Goal: Task Accomplishment & Management: Manage account settings

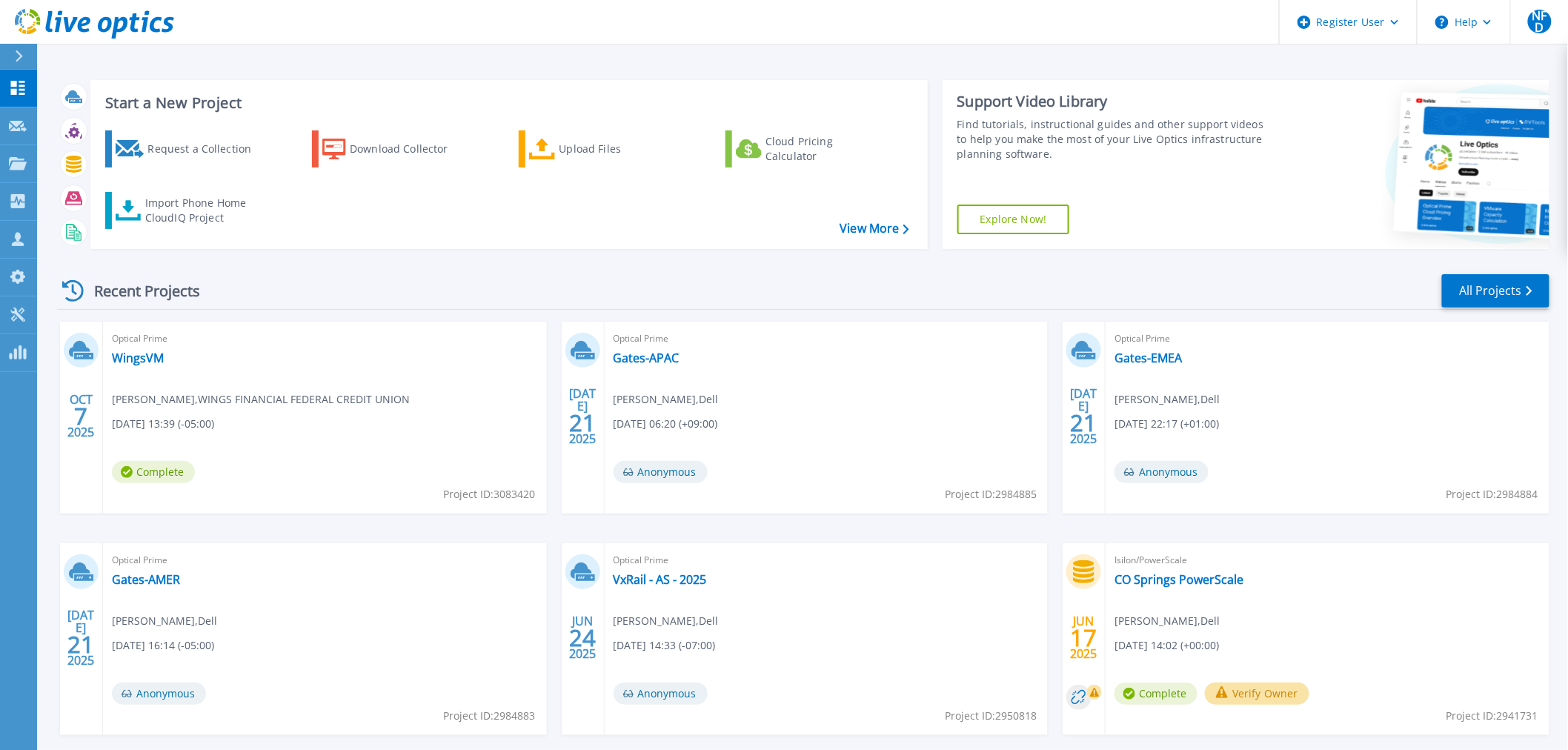
click at [31, 54] on div at bounding box center [25, 56] width 24 height 25
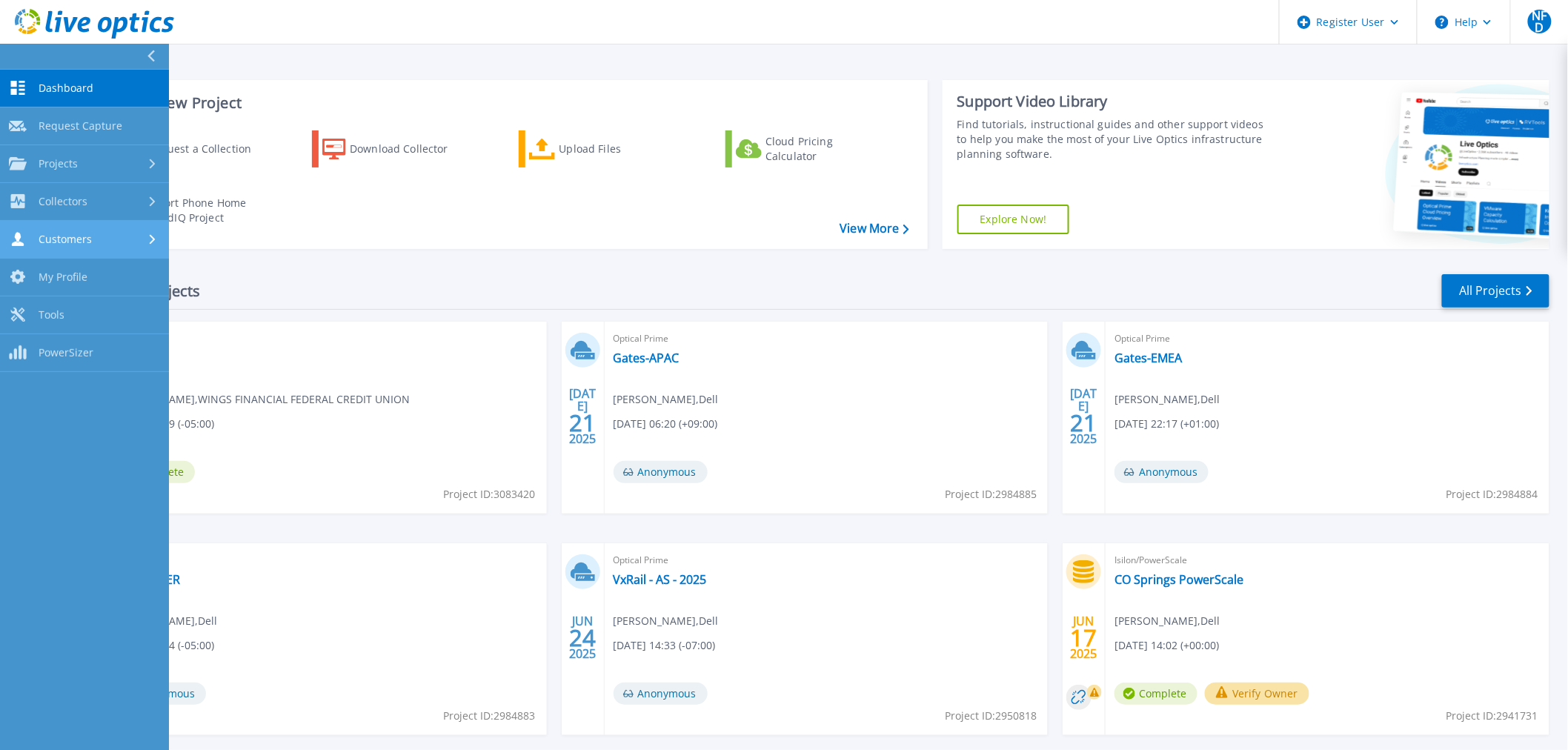
click at [115, 237] on div "Customers" at bounding box center [84, 239] width 151 height 14
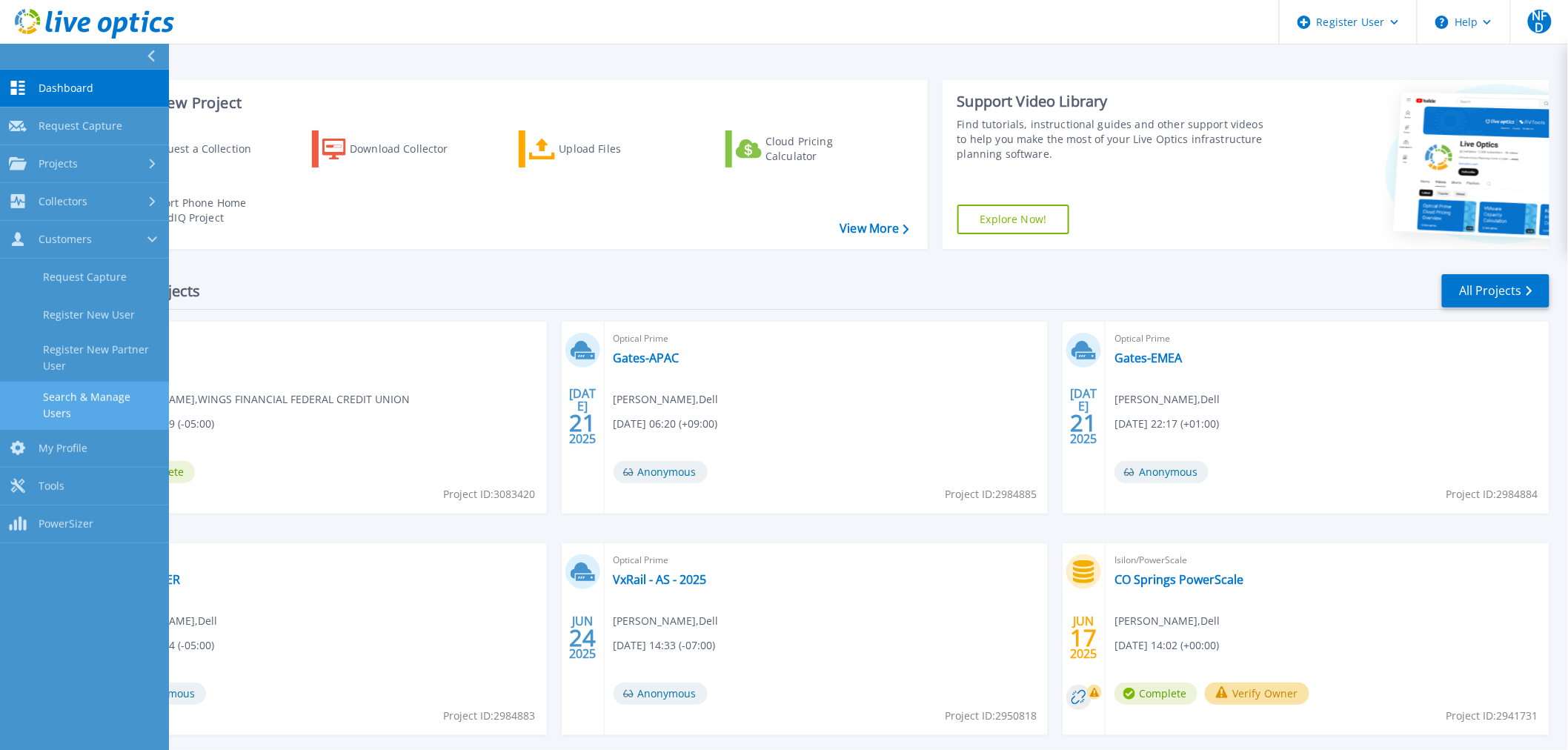
click at [98, 399] on link "Search & Manage Users" at bounding box center [84, 405] width 169 height 47
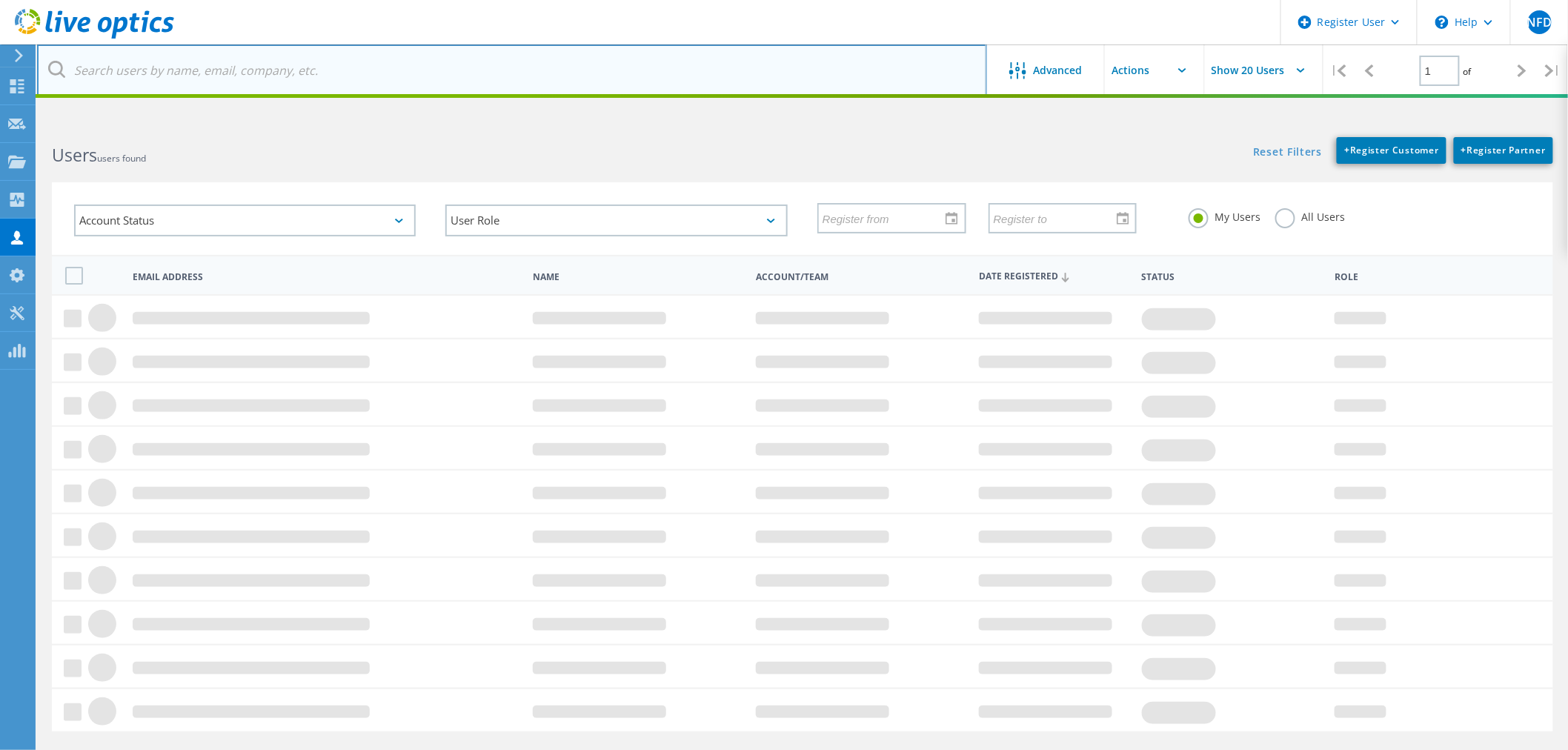
click at [372, 57] on input "text" at bounding box center [512, 70] width 950 height 52
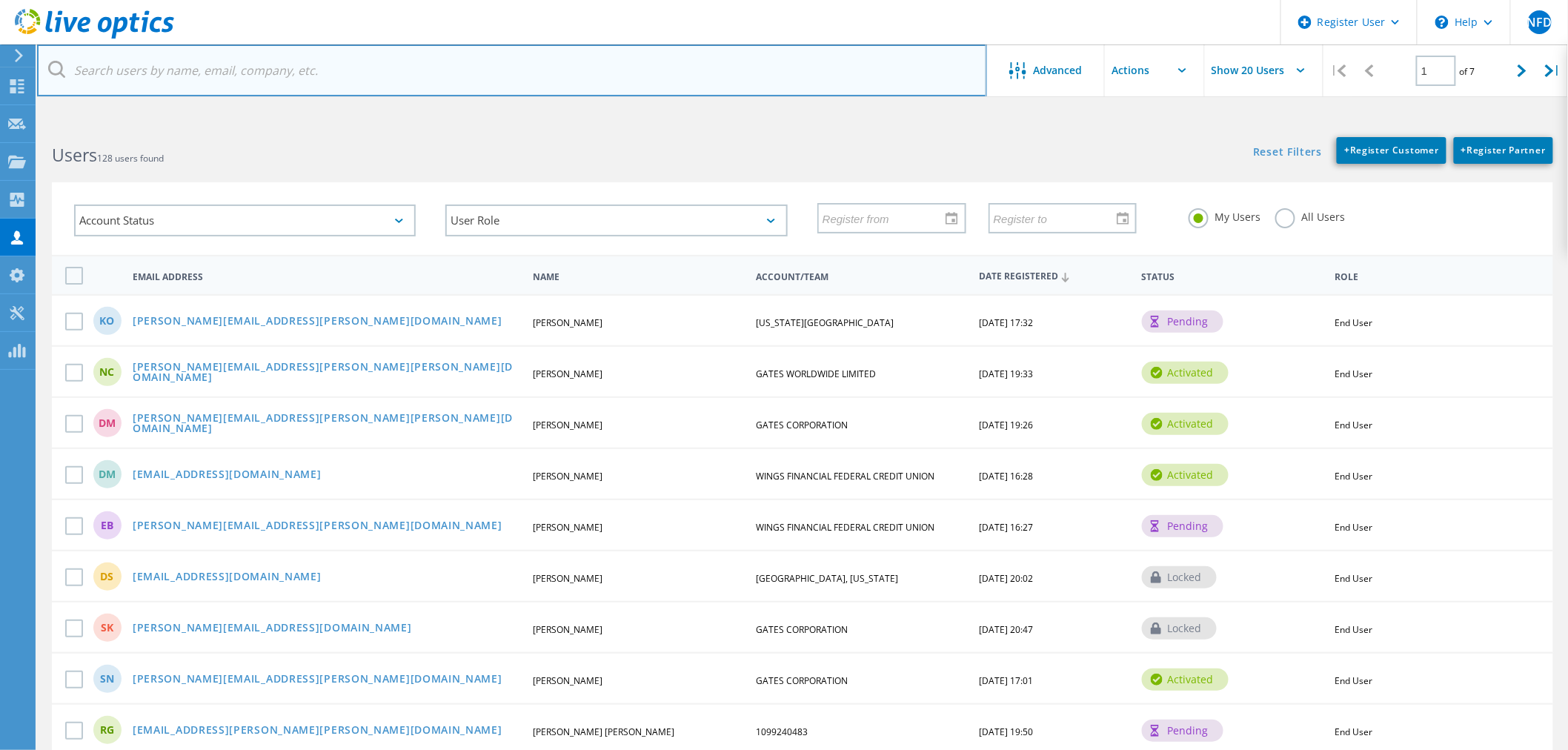
paste input "kurtis.olsen@uvu.edu"
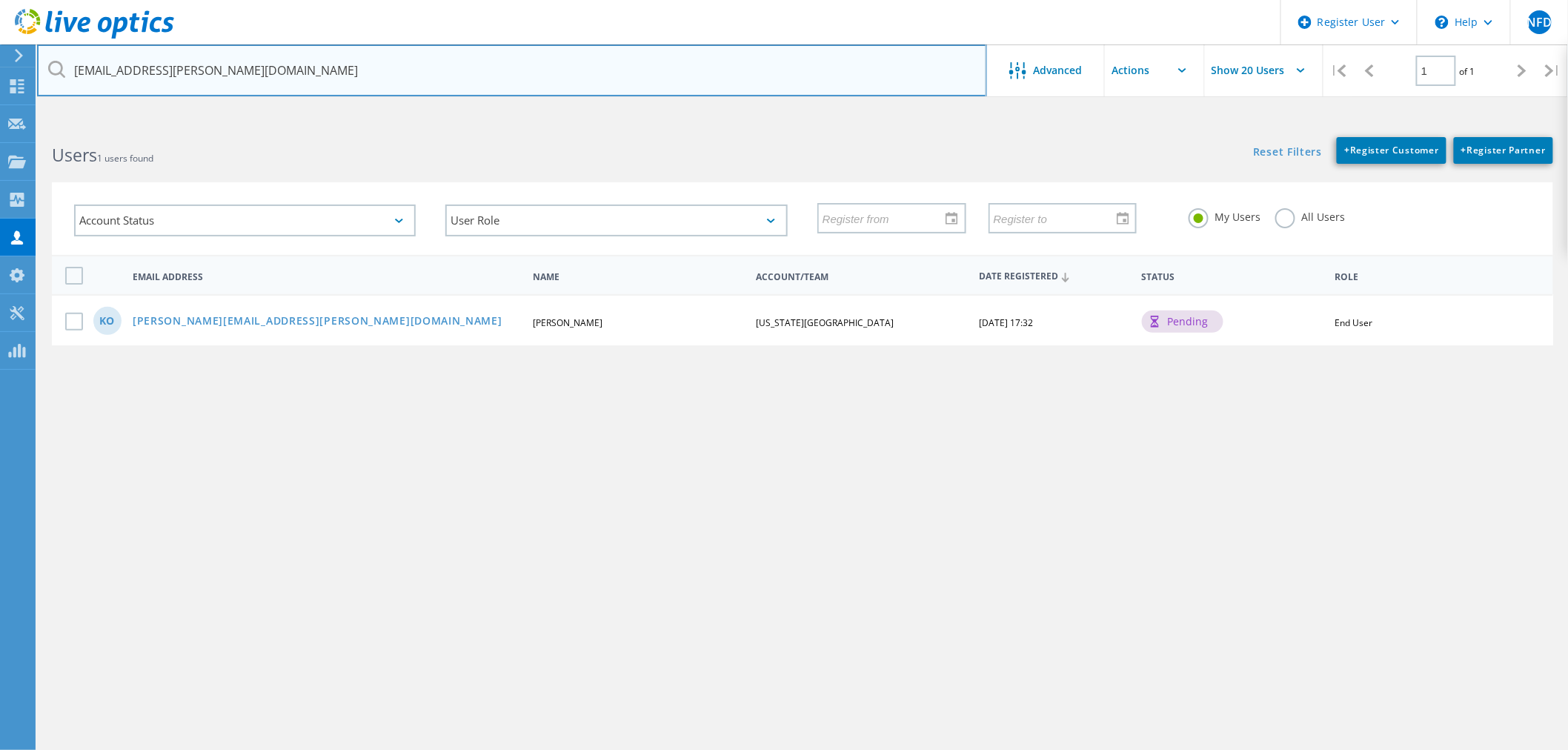
type input "kurtis.olsen@uvu.edu"
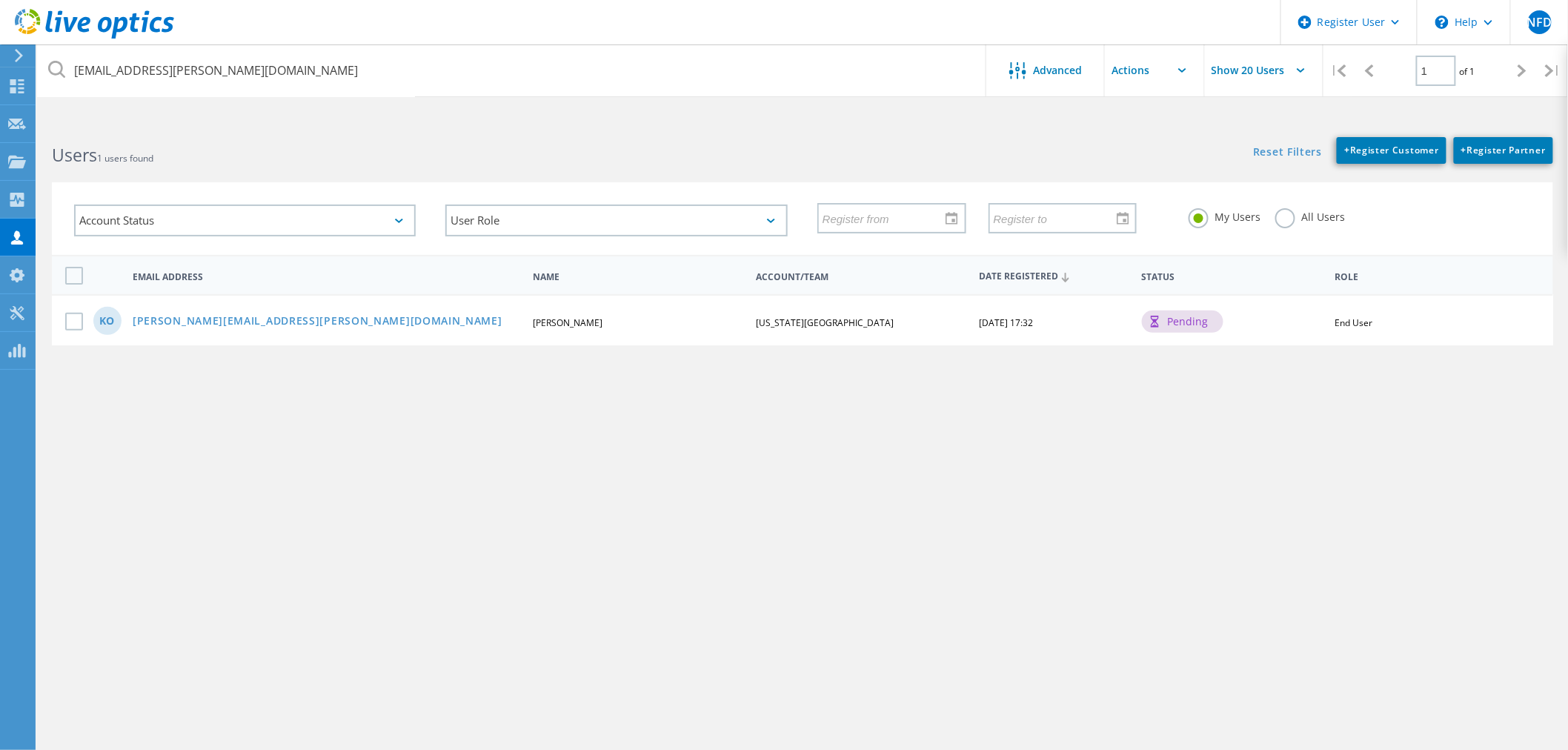
click at [1297, 219] on label "All Users" at bounding box center [1309, 216] width 69 height 14
click at [0, 0] on input "All Users" at bounding box center [0, 0] width 0 height 0
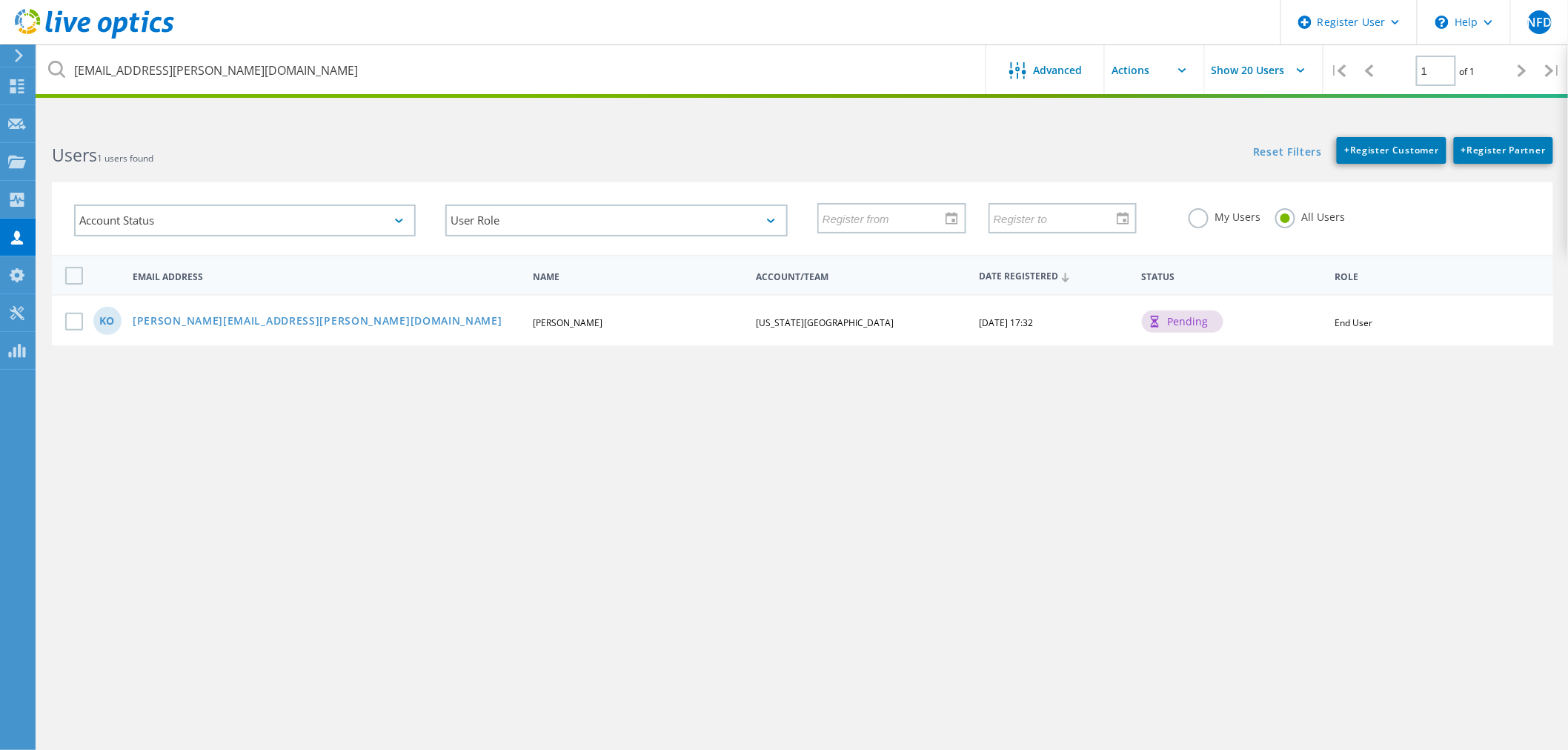
click at [1013, 180] on div "Account Status Activated Pending Activation Pending Password Reset Activated No…" at bounding box center [802, 209] width 1531 height 91
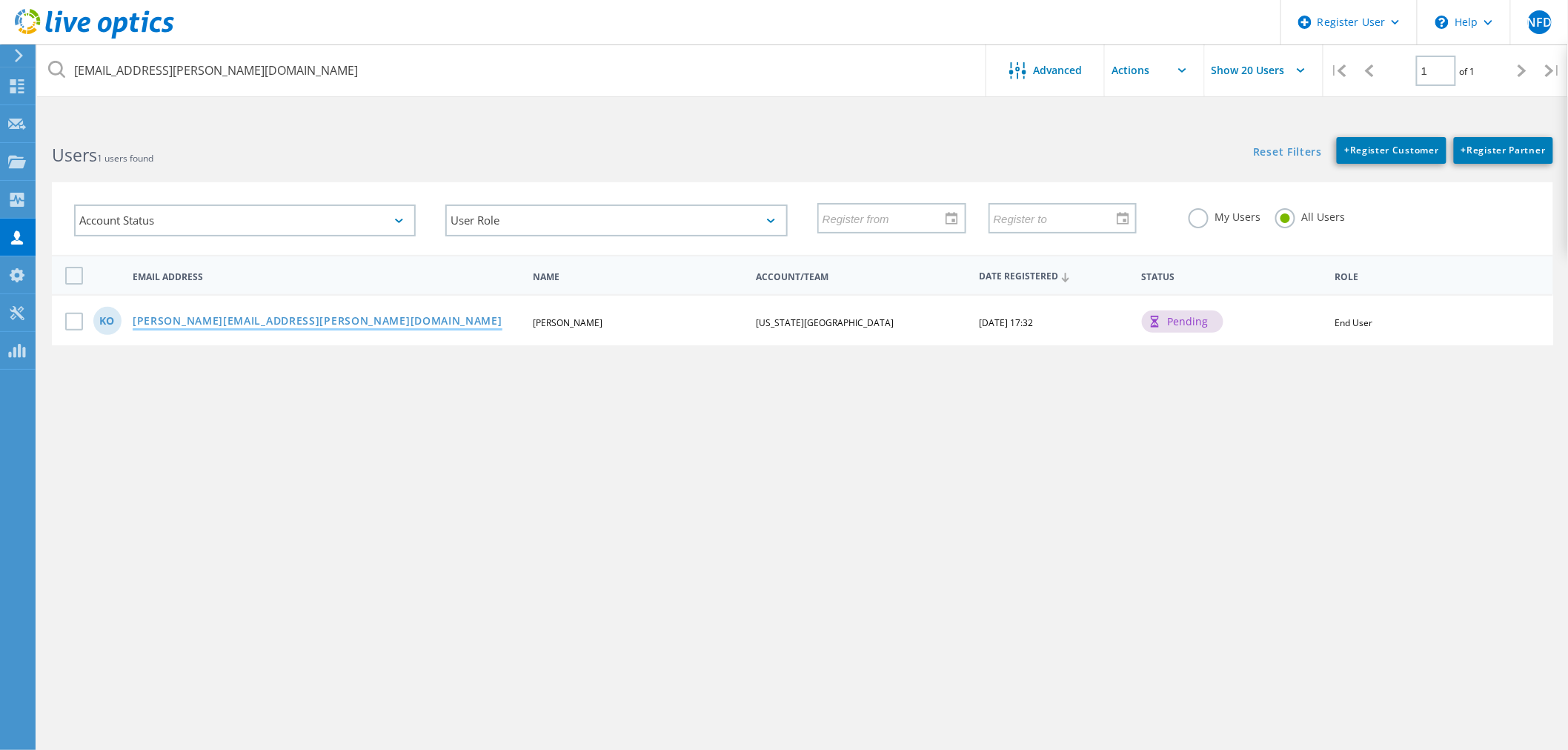
click at [167, 319] on link "Kurtis.Olsen@uvu.edu" at bounding box center [317, 322] width 370 height 12
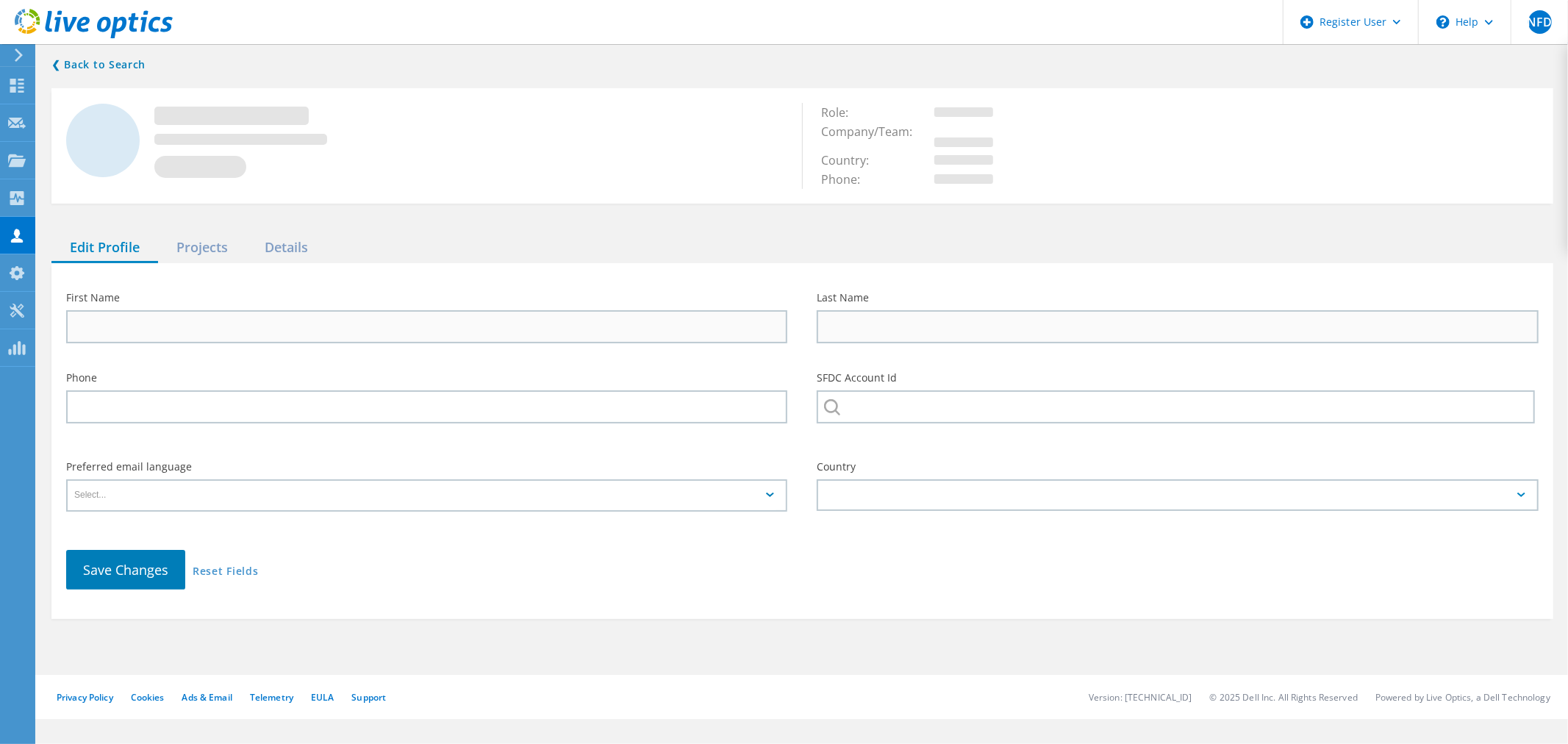
type input "Kurtis"
type input "Olsen"
type input "Utah Valley University"
type input "English"
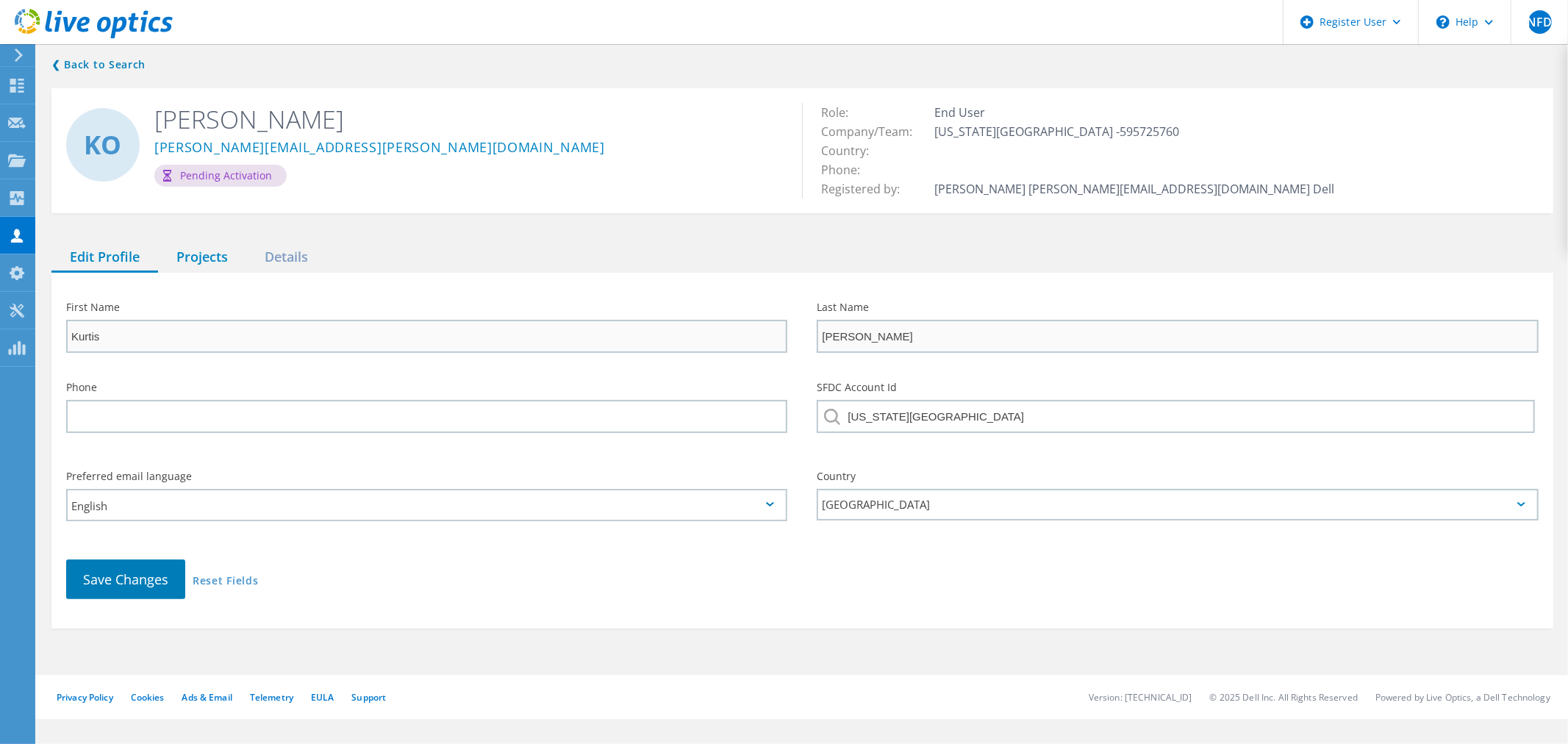
click at [211, 258] on div "Projects" at bounding box center [202, 257] width 88 height 30
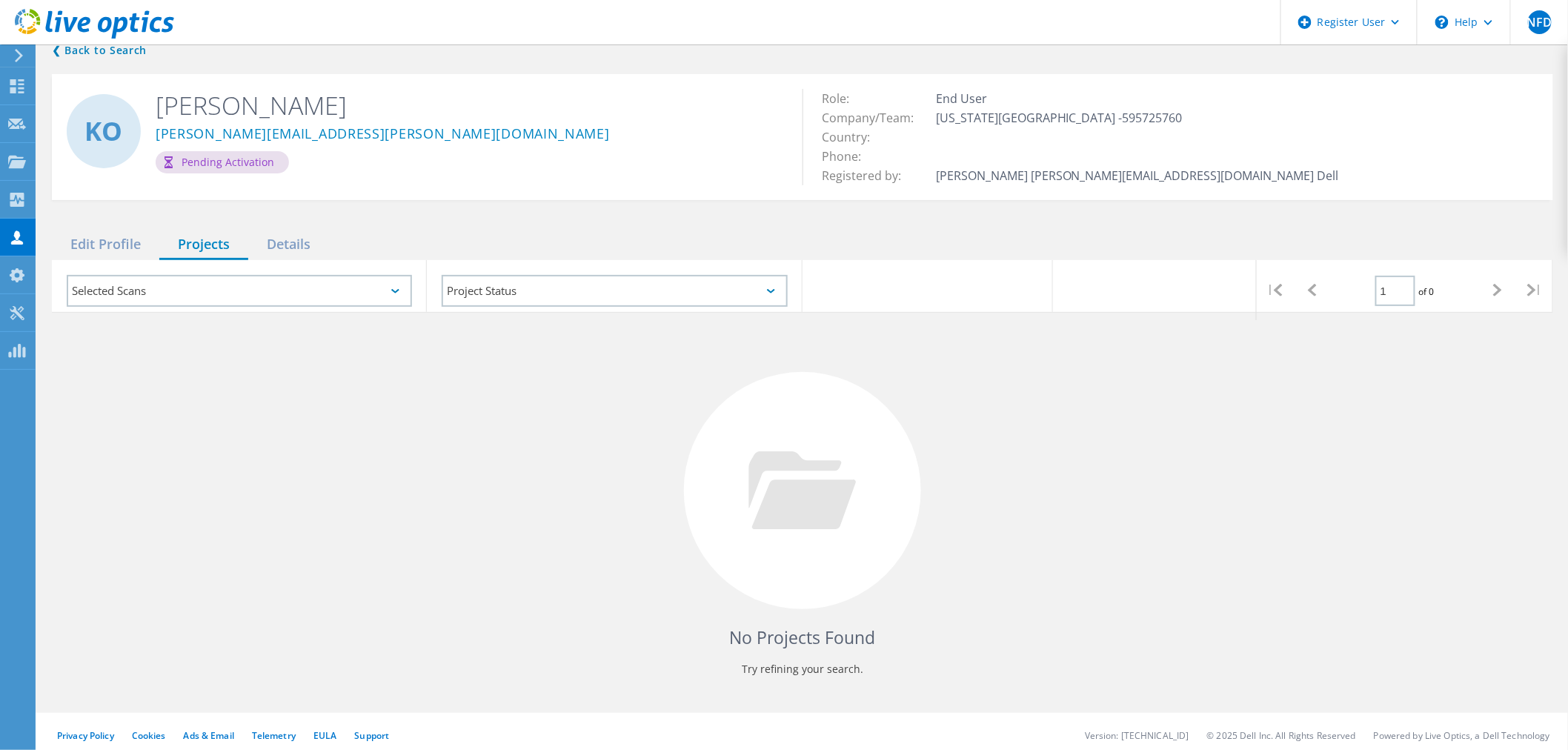
scroll to position [22, 0]
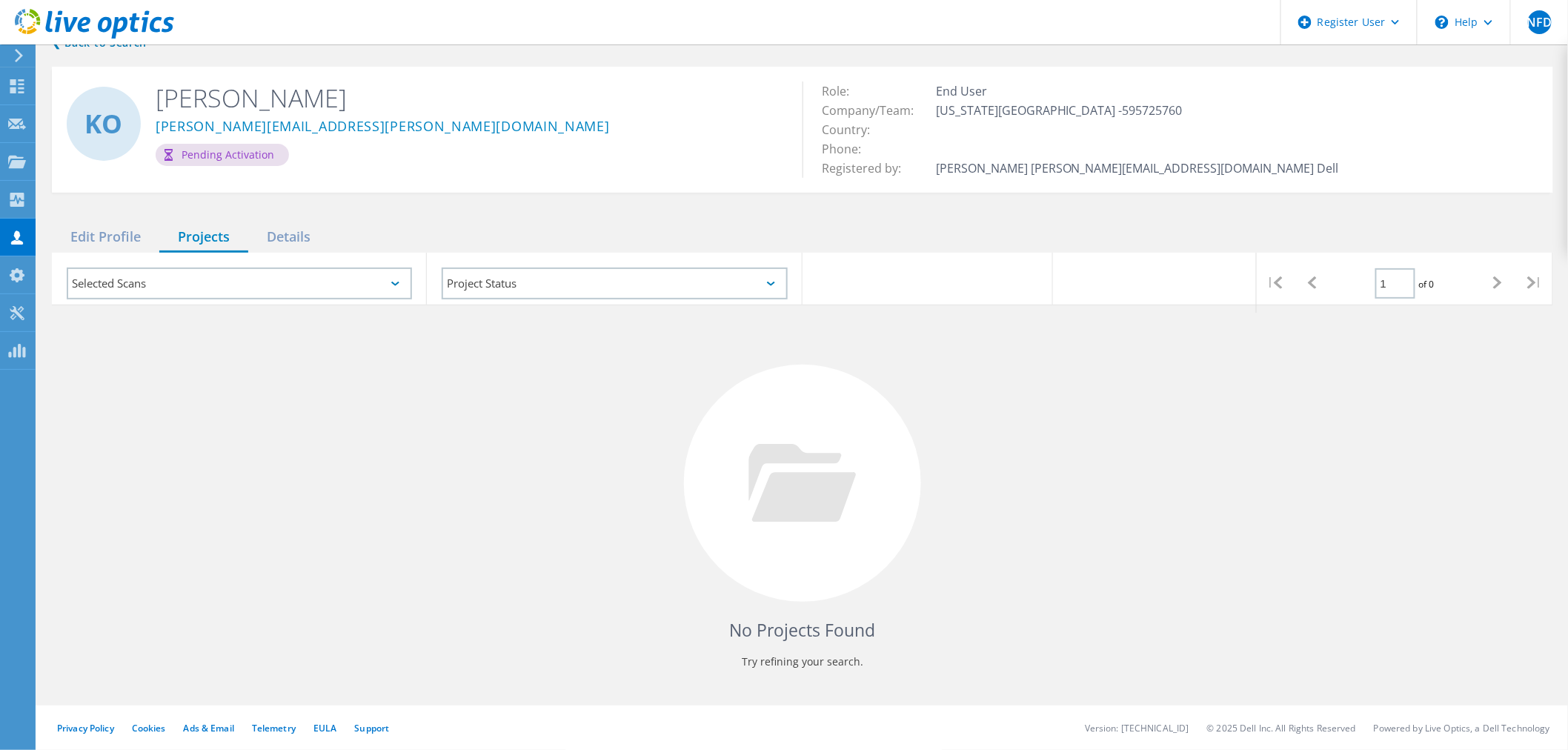
click at [273, 232] on div "Details" at bounding box center [288, 237] width 81 height 31
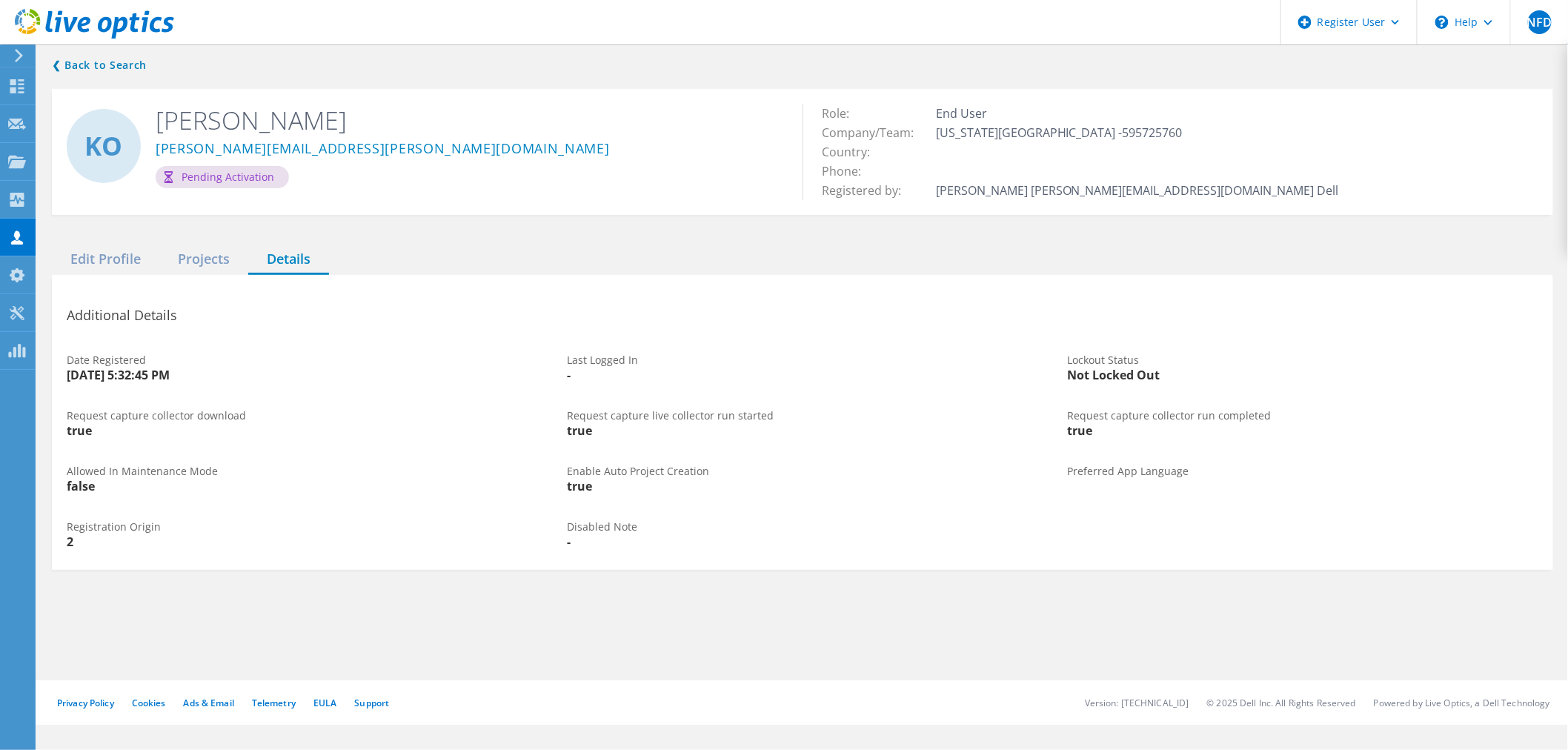
scroll to position [0, 0]
click at [113, 267] on div "Edit Profile" at bounding box center [105, 259] width 108 height 31
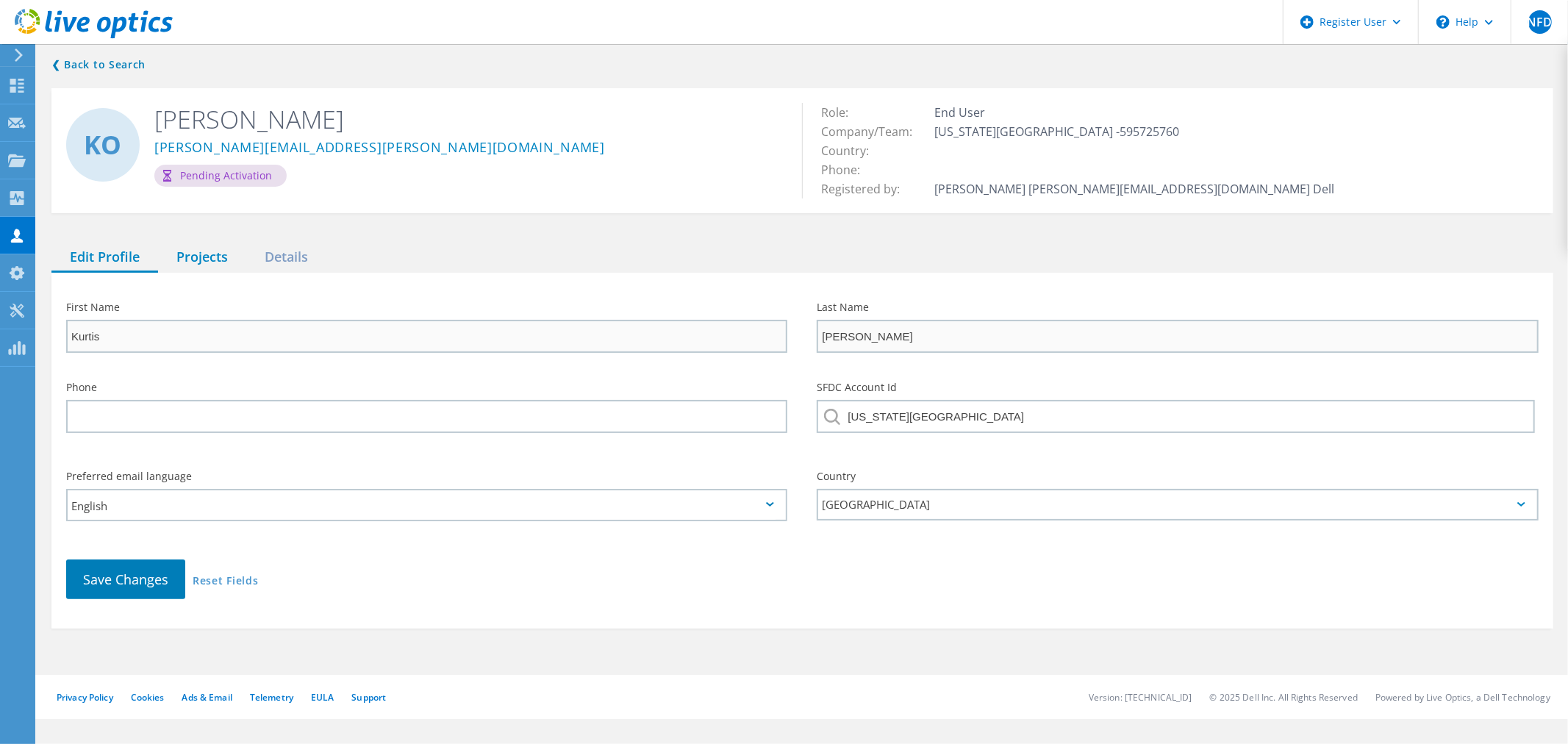
click at [218, 258] on div "Projects" at bounding box center [202, 257] width 88 height 30
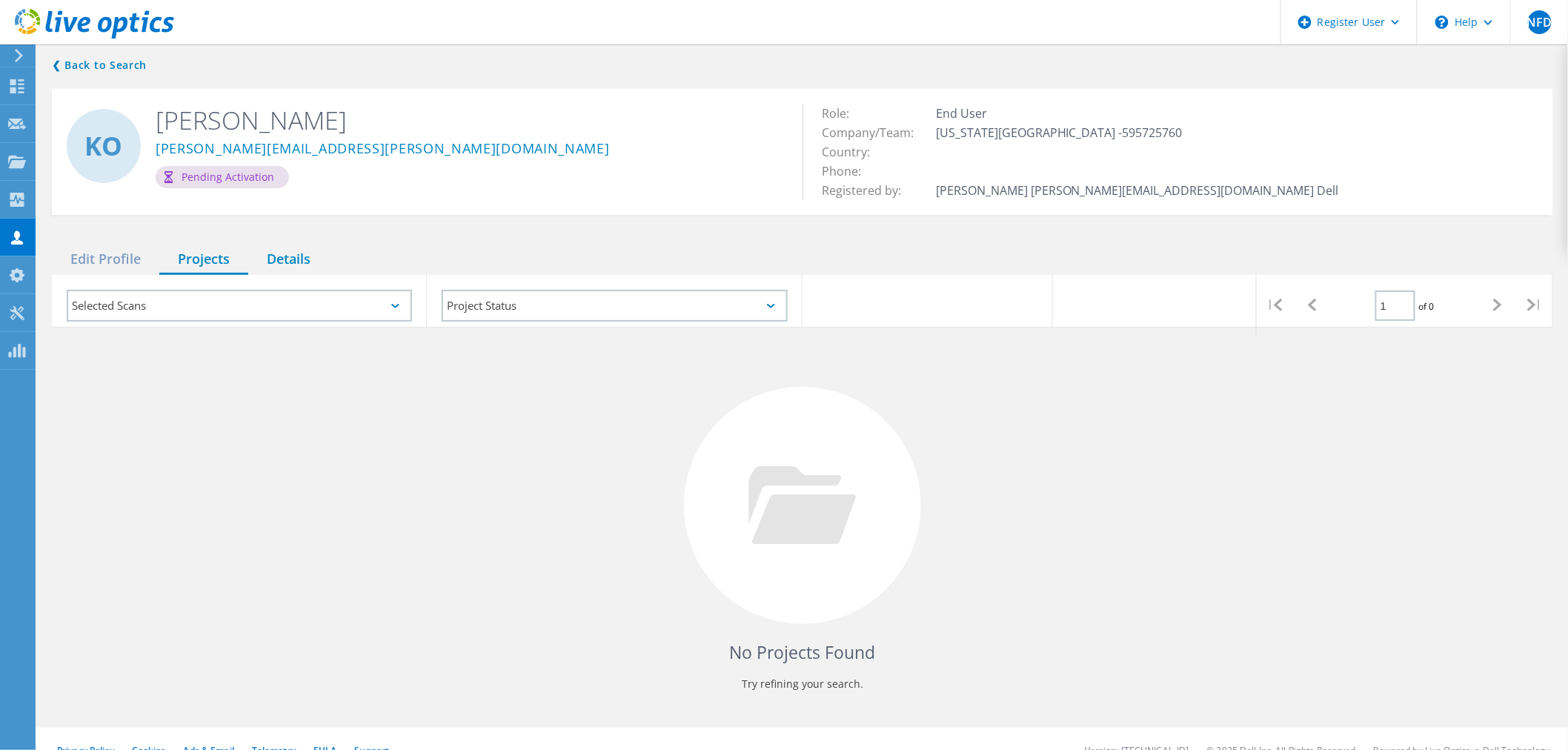
click at [294, 254] on div "Details" at bounding box center [288, 259] width 81 height 31
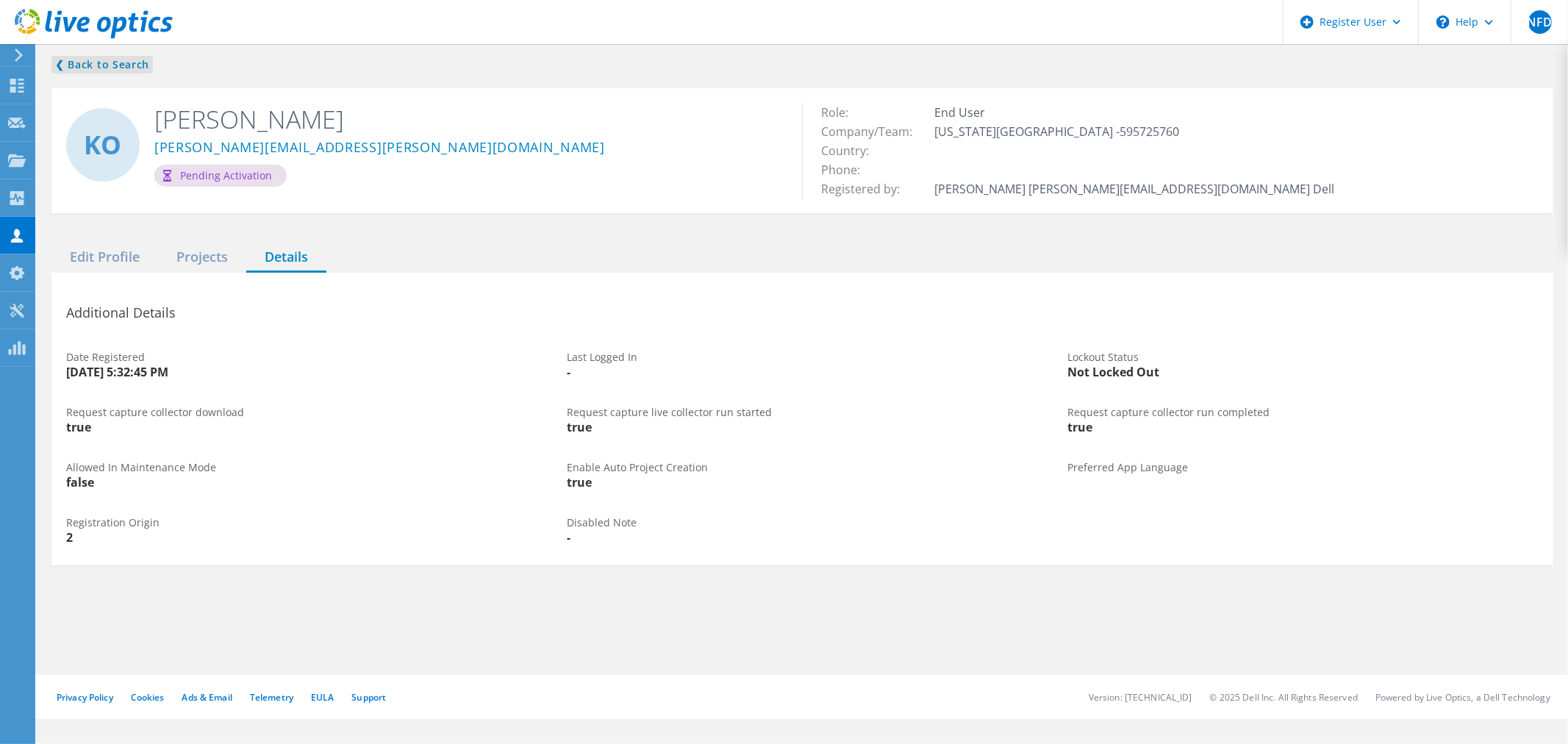
click at [90, 71] on link "❮ Back to Search" at bounding box center [102, 64] width 102 height 17
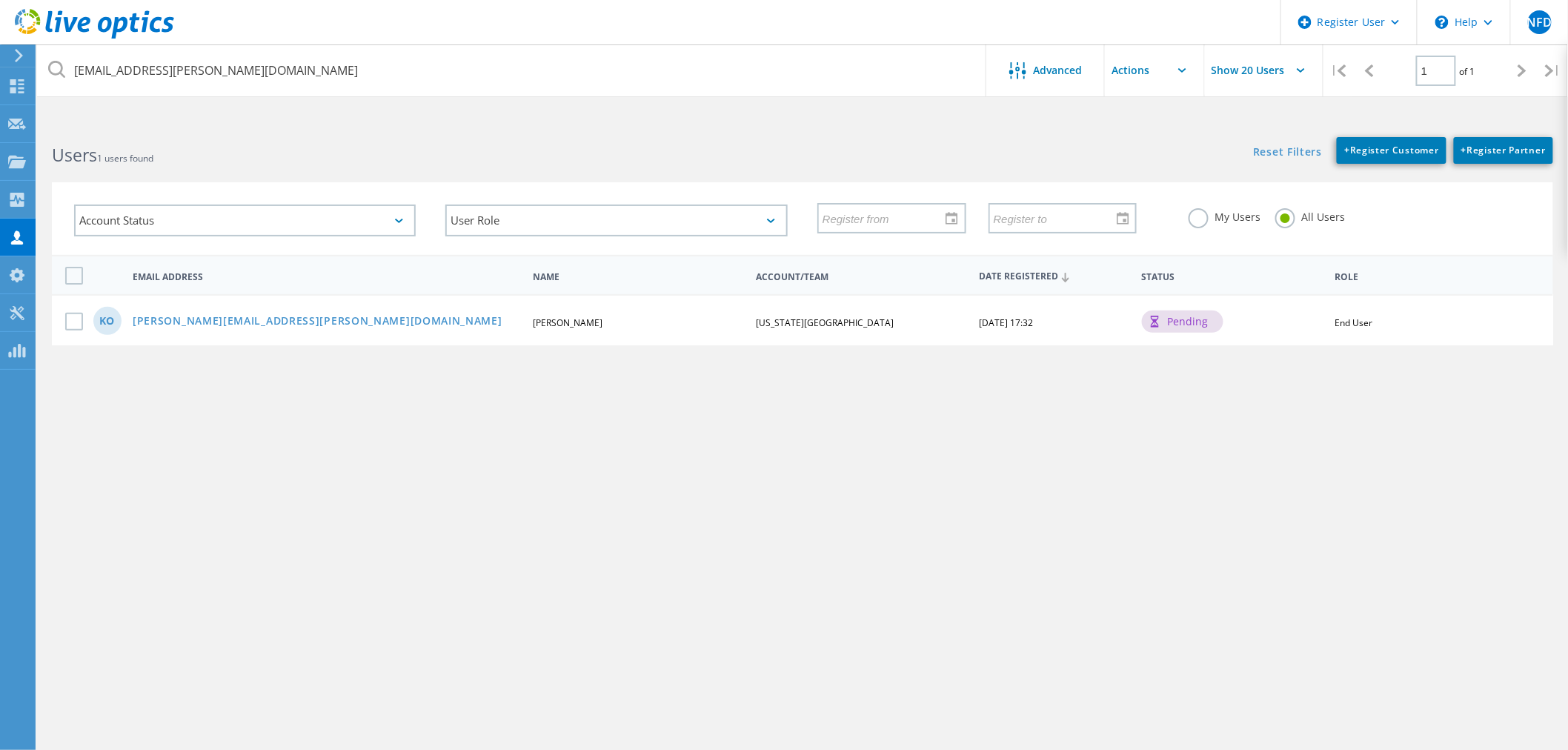
click at [6, 56] on div at bounding box center [16, 55] width 22 height 13
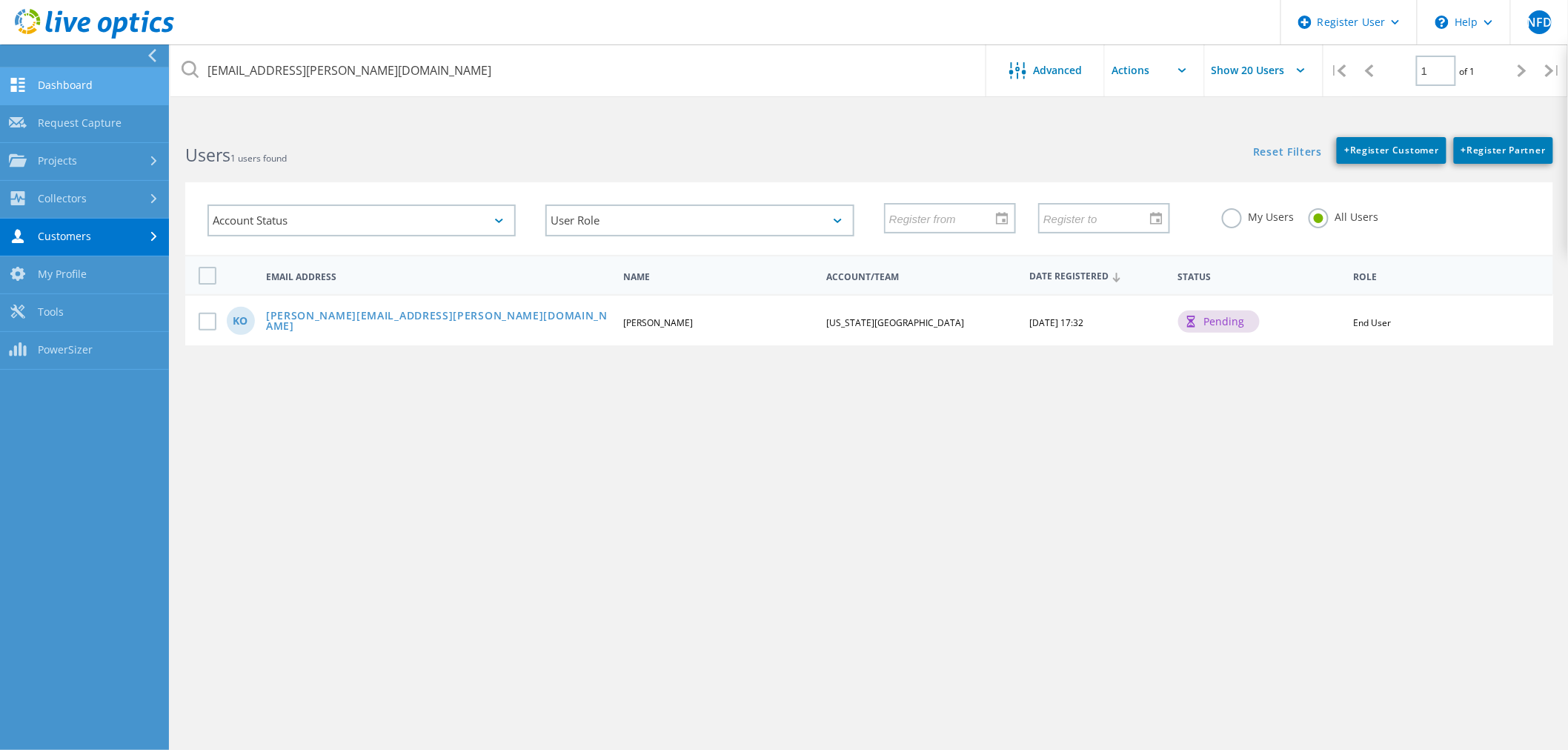
click at [77, 92] on link "Dashboard" at bounding box center [84, 86] width 169 height 38
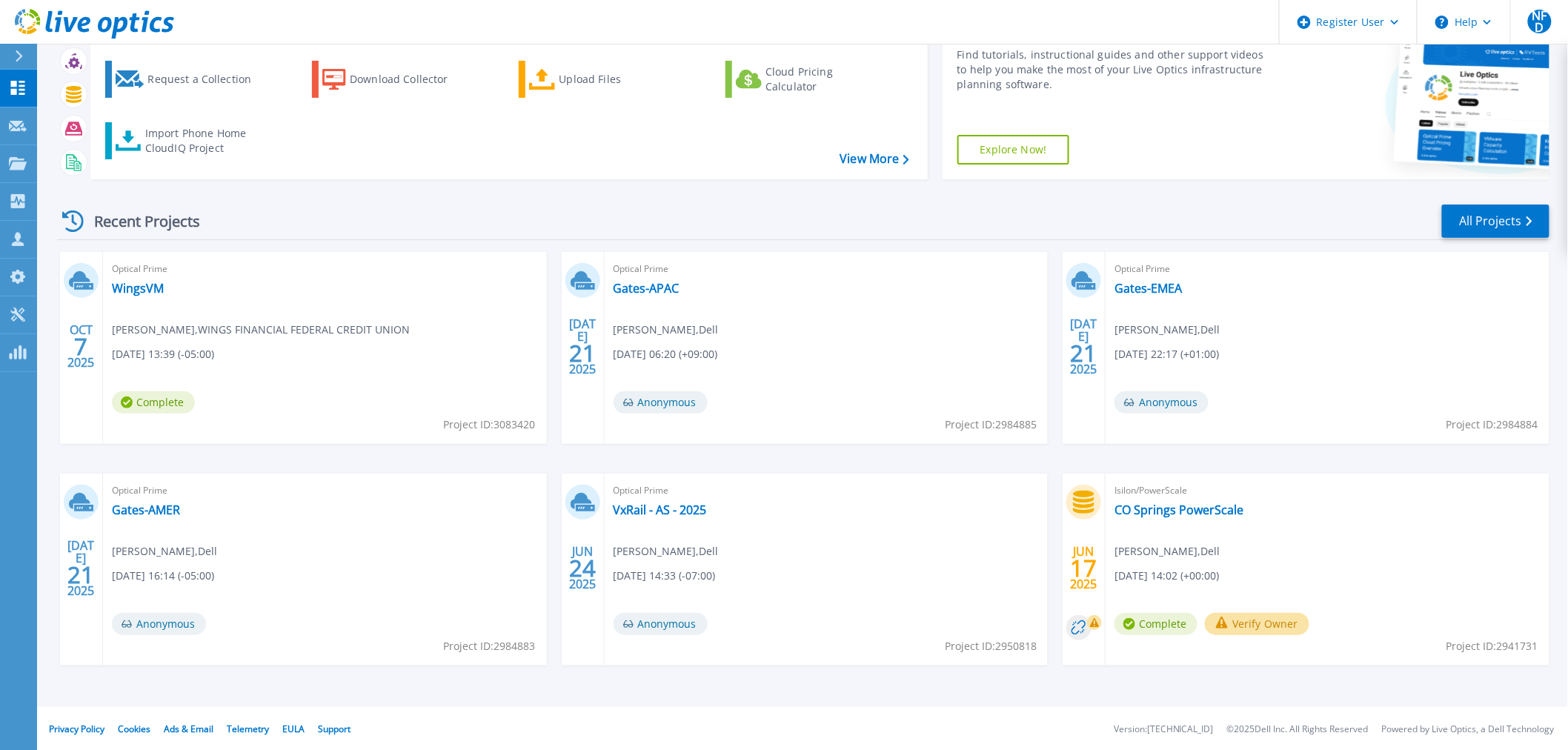
scroll to position [71, 0]
